Goal: Information Seeking & Learning: Learn about a topic

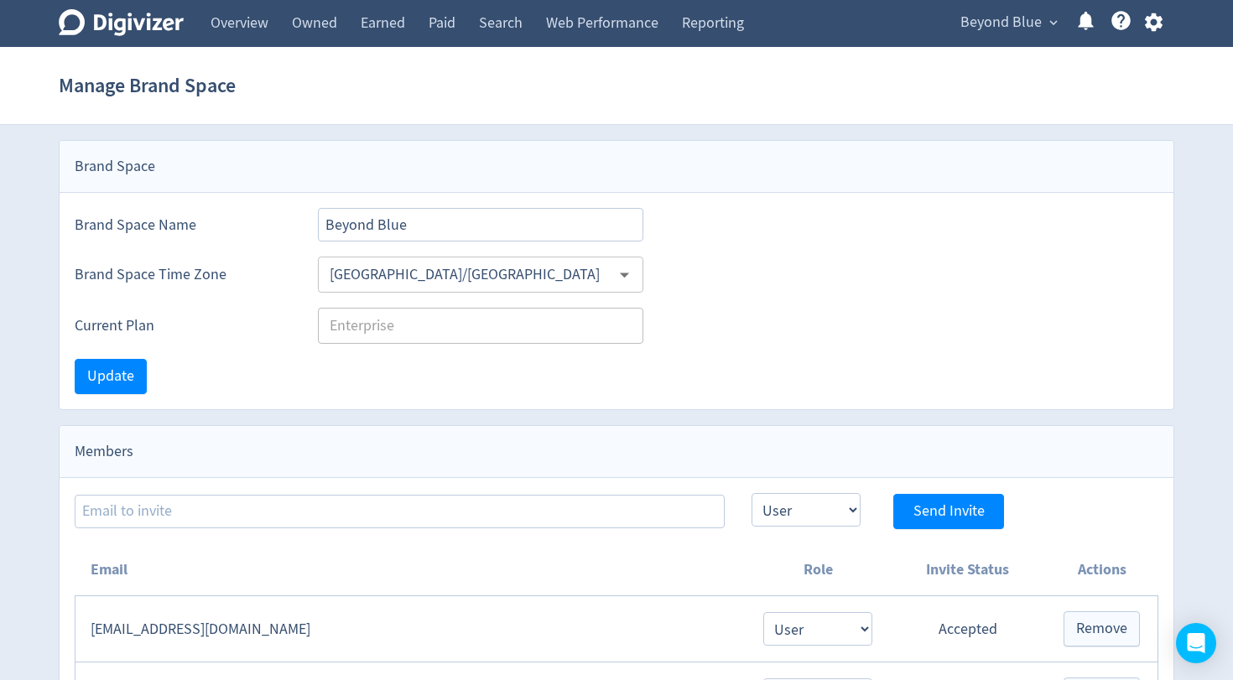
select select "USER"
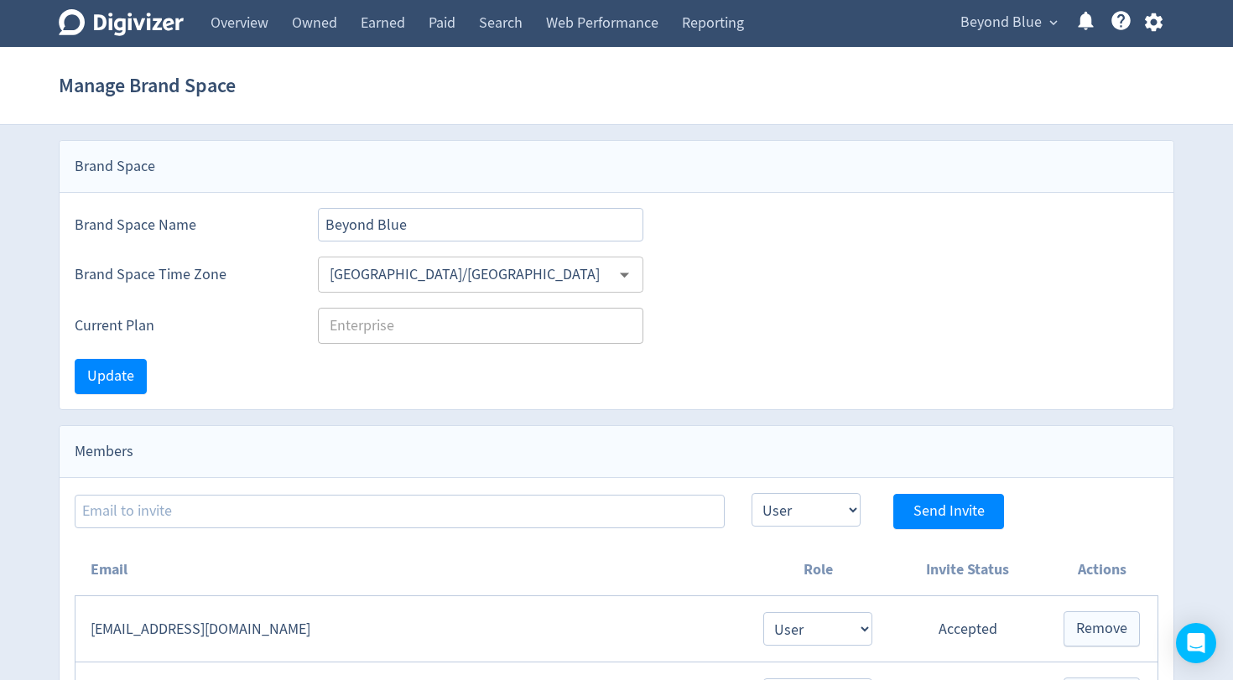
select select "USER"
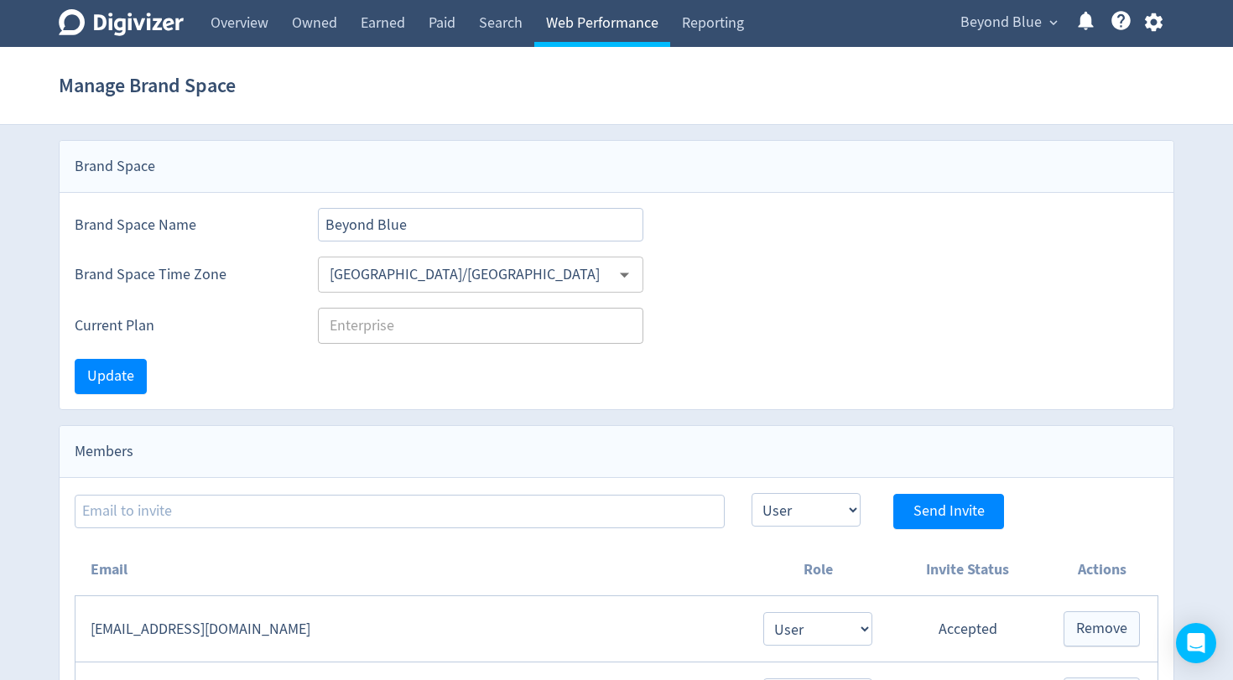
click at [594, 23] on link "Web Performance" at bounding box center [602, 23] width 136 height 47
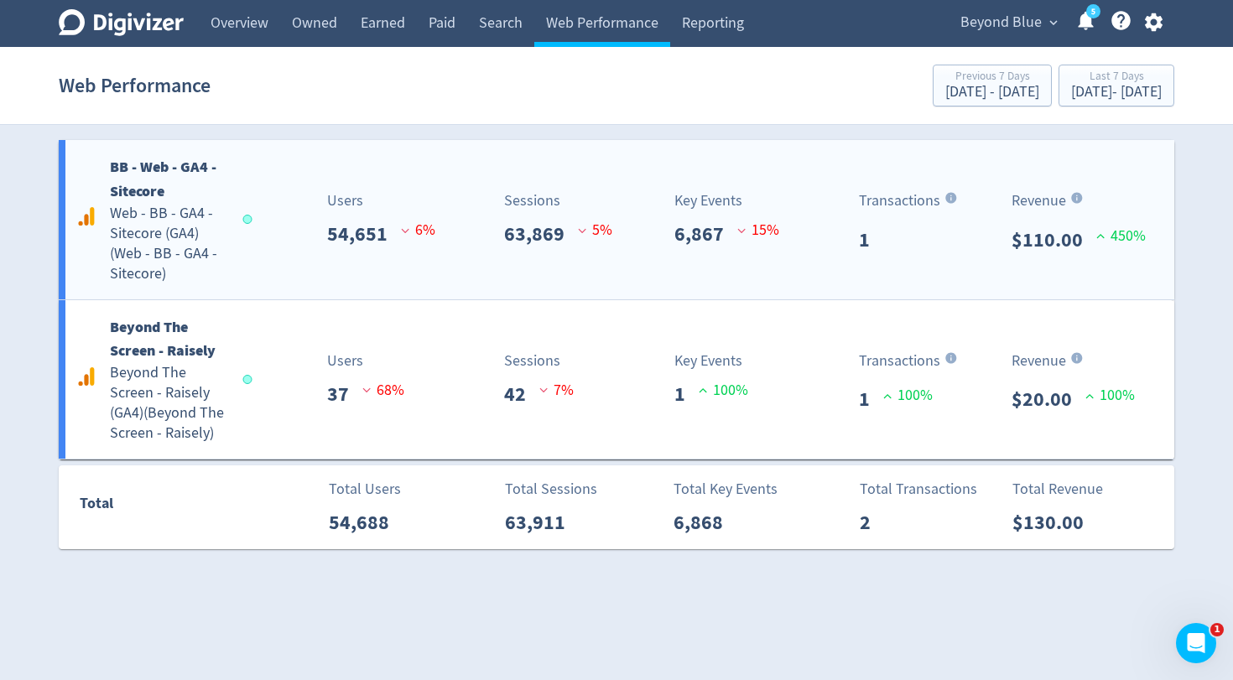
click at [546, 182] on div "BB - Web - GA4 - Sitecore Web - BB - GA4 - Sitecore (GA4) ( Web - BB - GA4 - Si…" at bounding box center [617, 219] width 1116 height 159
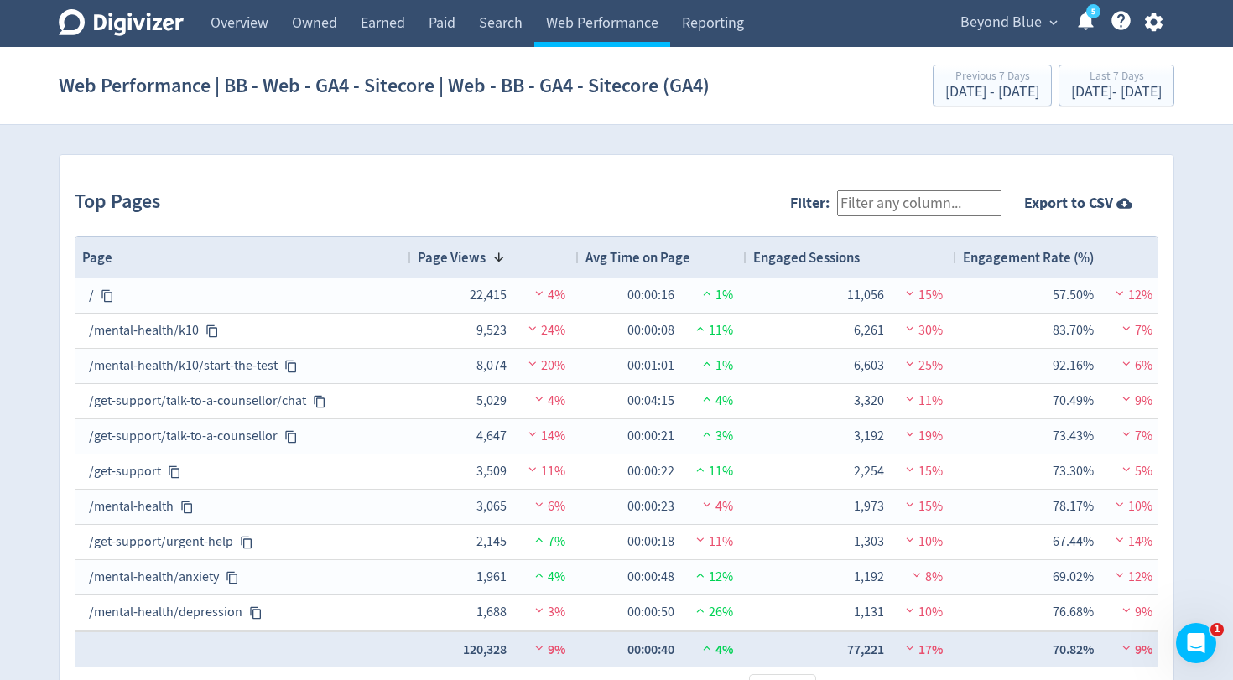
scroll to position [1765, 0]
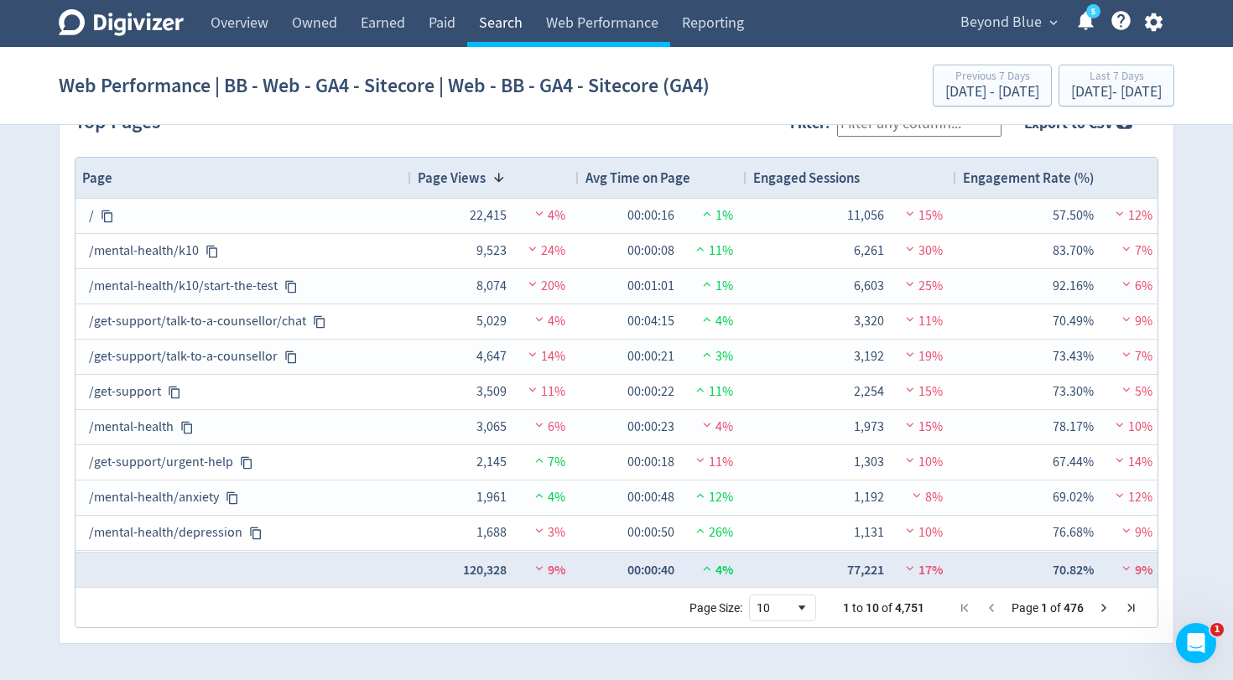
click at [488, 36] on link "Search" at bounding box center [500, 23] width 67 height 47
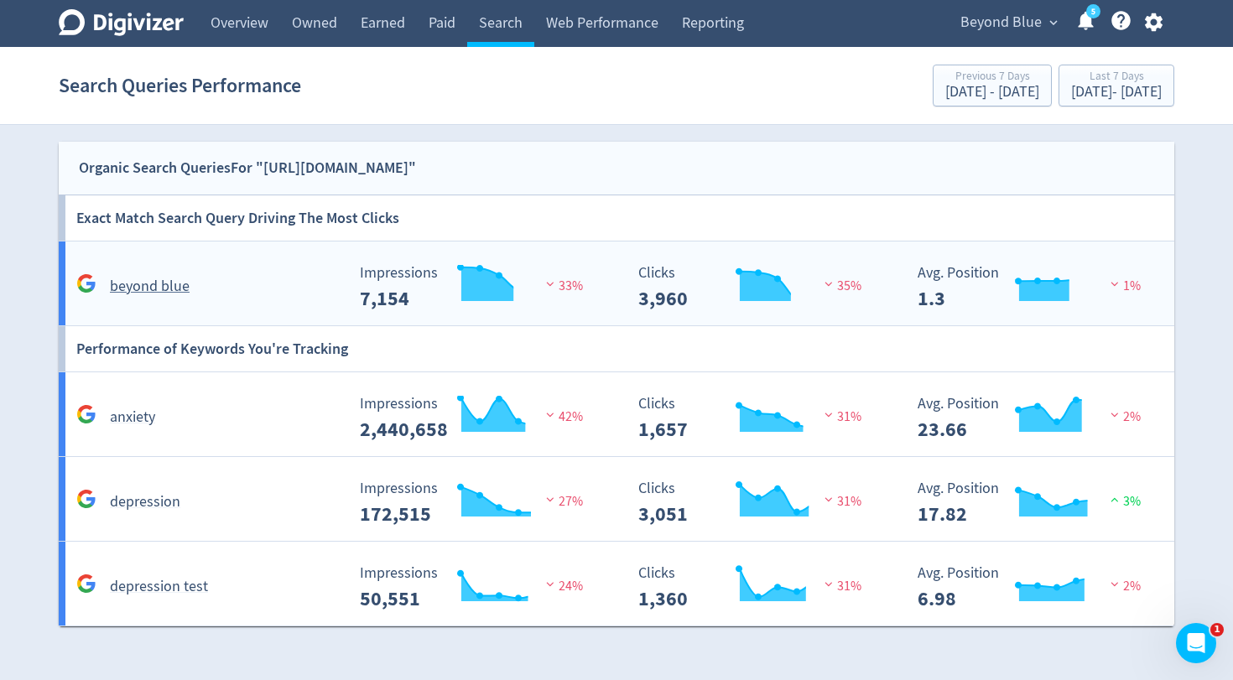
click at [452, 310] on div "beyond blue Created with Highcharts 10.3.3 Impressions 7,154 33% Created with H…" at bounding box center [620, 284] width 1123 height 84
